Goal: Transaction & Acquisition: Book appointment/travel/reservation

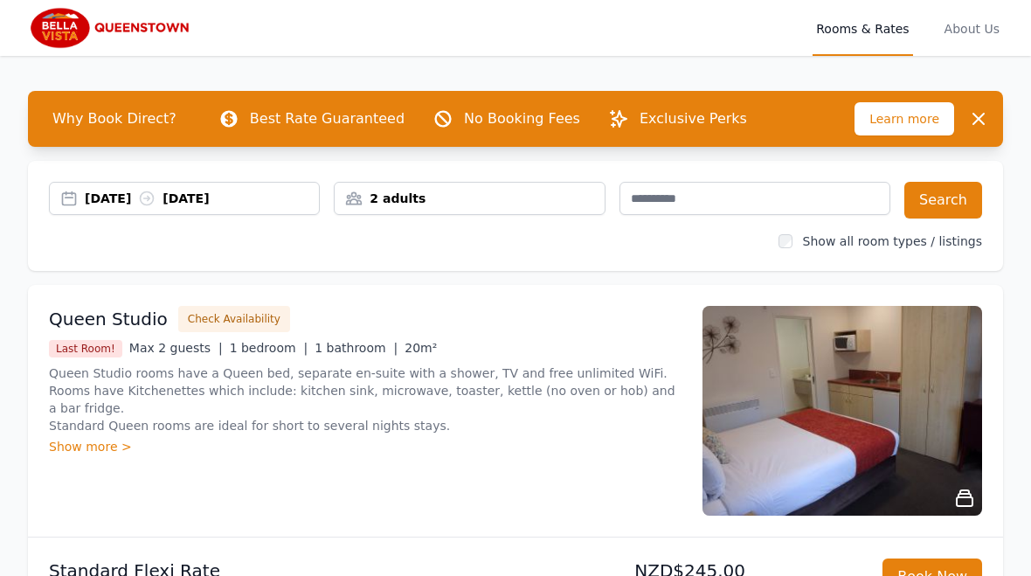
click at [155, 201] on div "[DATE] [DATE]" at bounding box center [202, 198] width 234 height 17
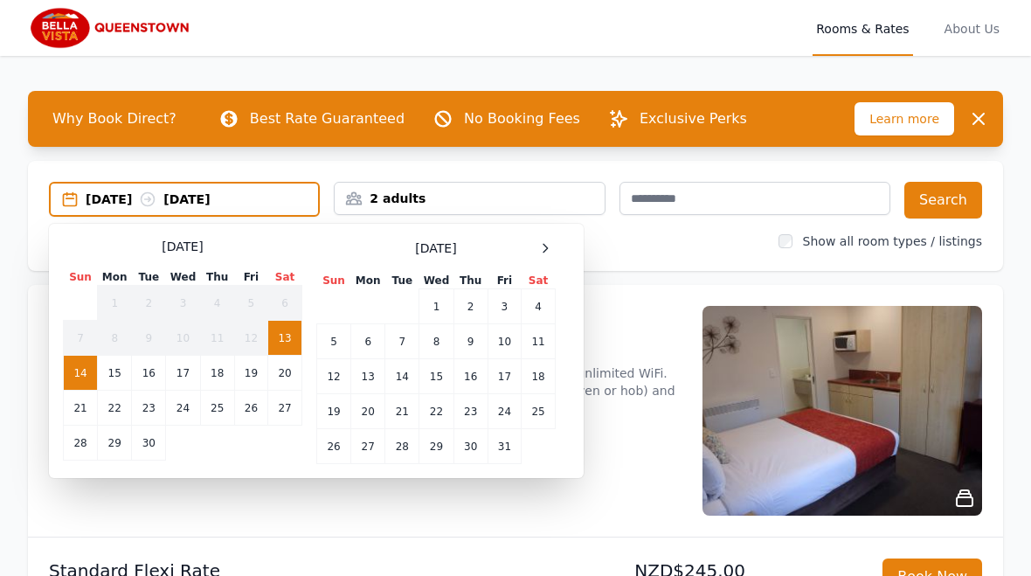
click at [542, 252] on icon at bounding box center [545, 248] width 14 height 14
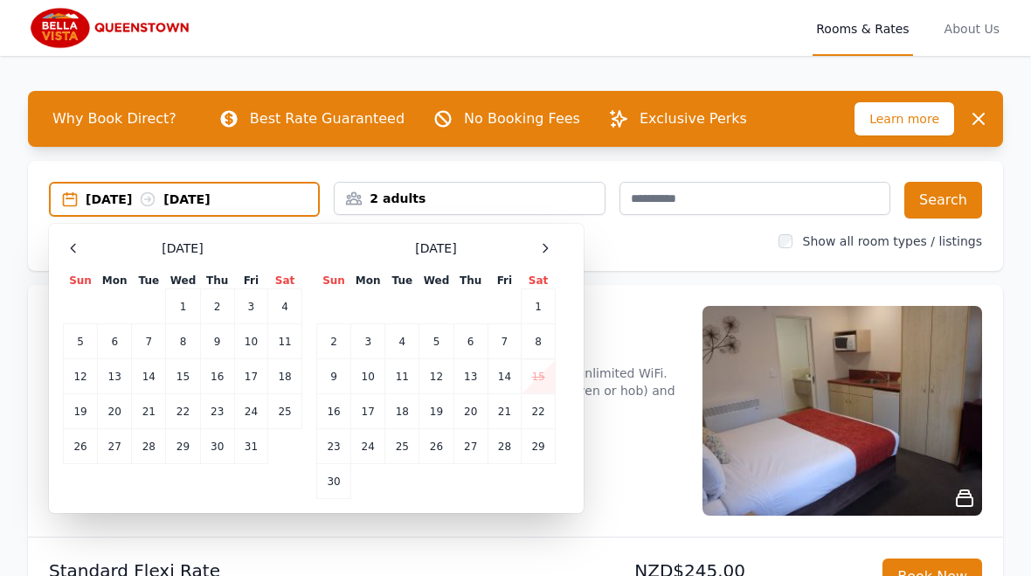
click at [542, 252] on icon at bounding box center [545, 248] width 14 height 14
click at [551, 254] on icon at bounding box center [545, 248] width 14 height 14
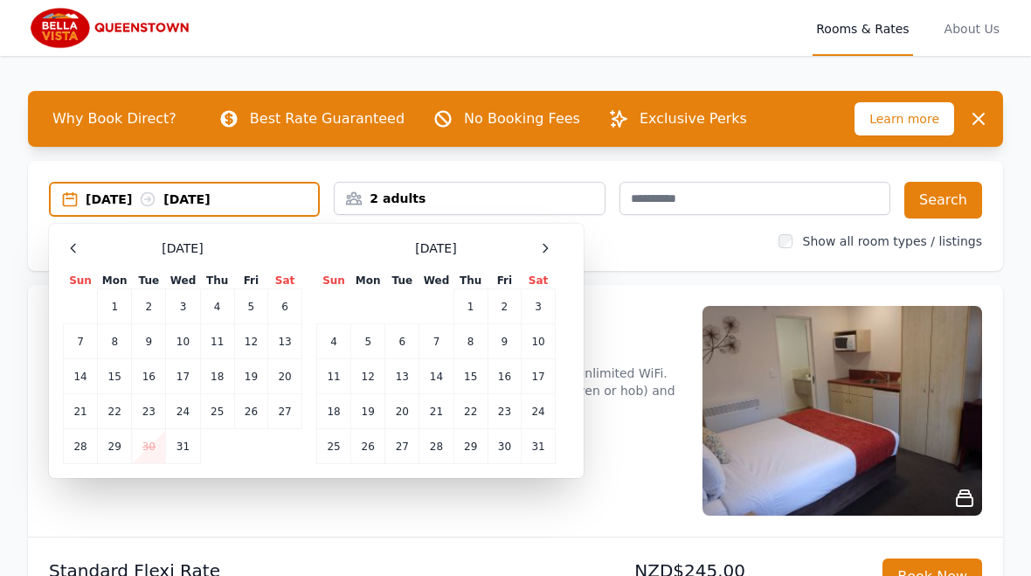
click at [550, 254] on icon at bounding box center [545, 248] width 14 height 14
click at [543, 256] on div at bounding box center [545, 248] width 21 height 21
click at [466, 339] on td "9" at bounding box center [470, 341] width 34 height 35
click at [333, 377] on td "12" at bounding box center [334, 376] width 34 height 35
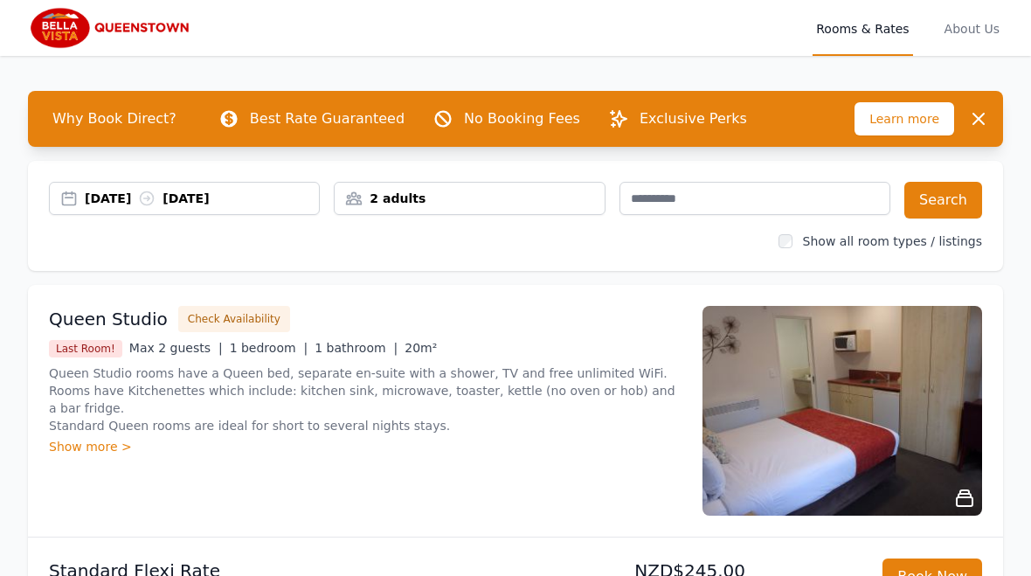
click at [944, 199] on button "Search" at bounding box center [943, 200] width 78 height 37
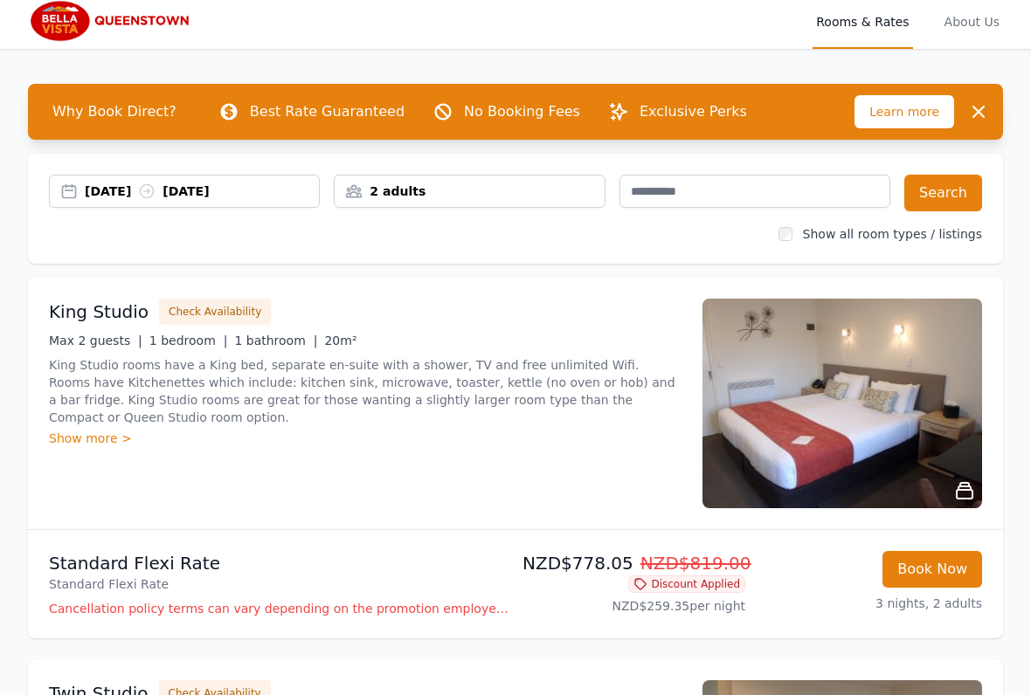
scroll to position [7, 0]
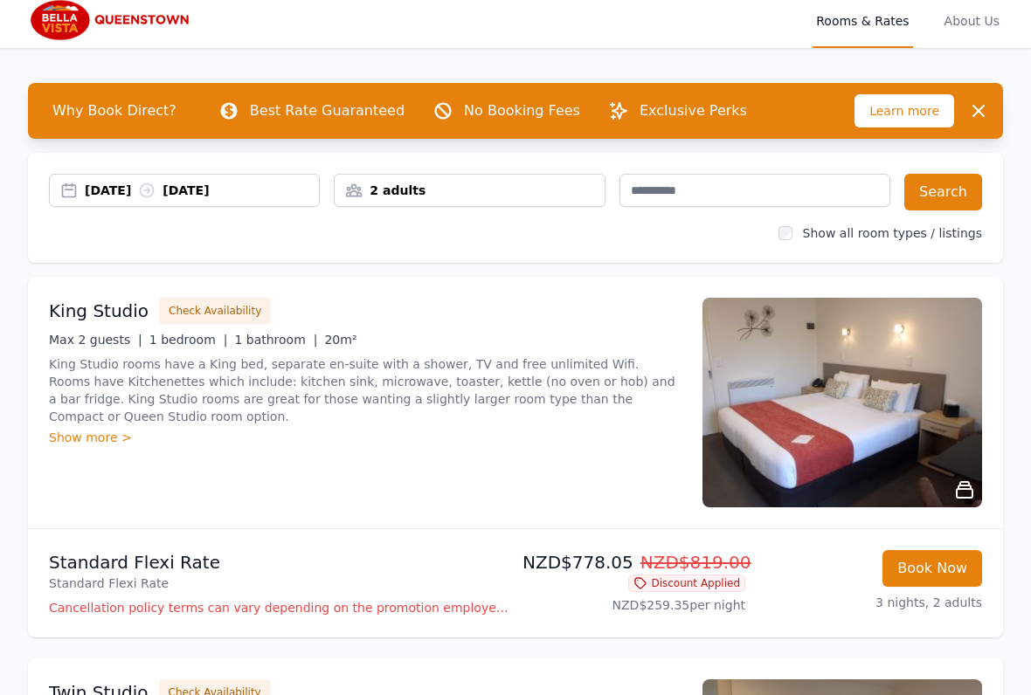
click at [112, 441] on div "Show more >" at bounding box center [365, 438] width 632 height 17
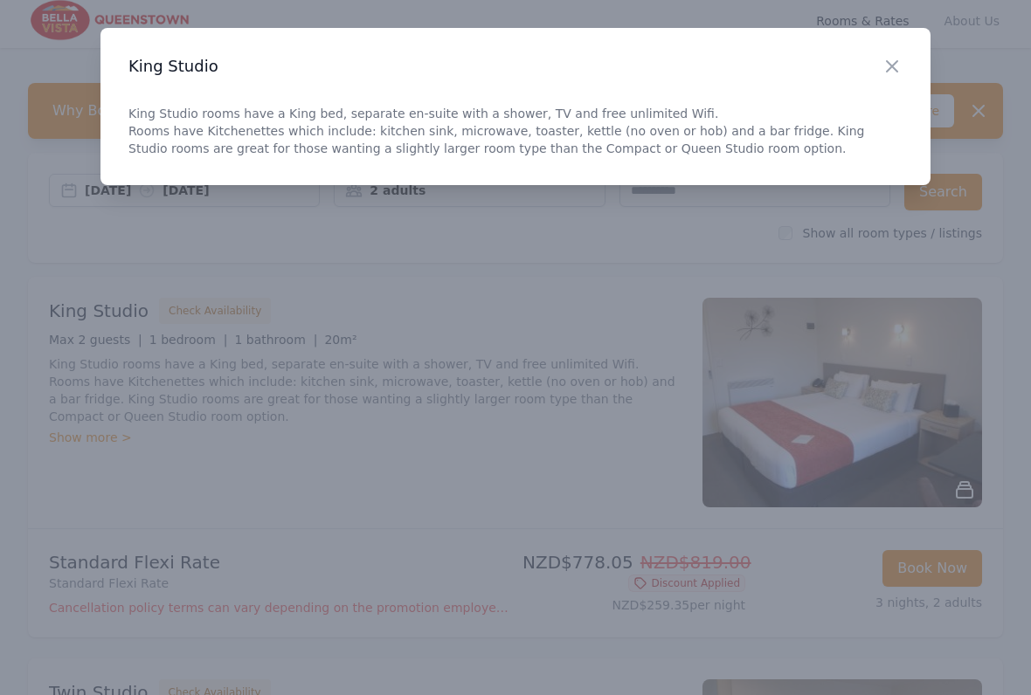
click at [889, 72] on icon "button" at bounding box center [891, 66] width 21 height 21
